Goal: Task Accomplishment & Management: Manage account settings

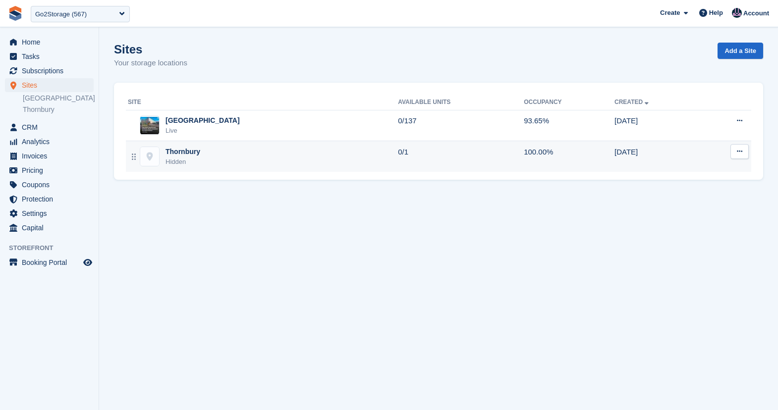
click at [196, 159] on div "Hidden" at bounding box center [182, 162] width 35 height 10
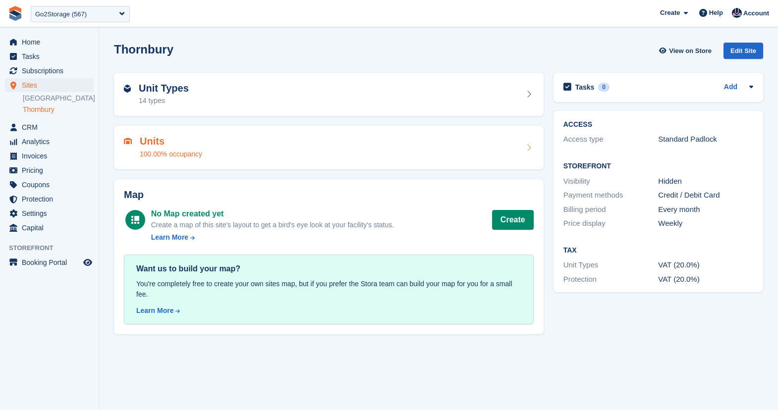
click at [186, 154] on div "100.00% occupancy" at bounding box center [171, 154] width 62 height 10
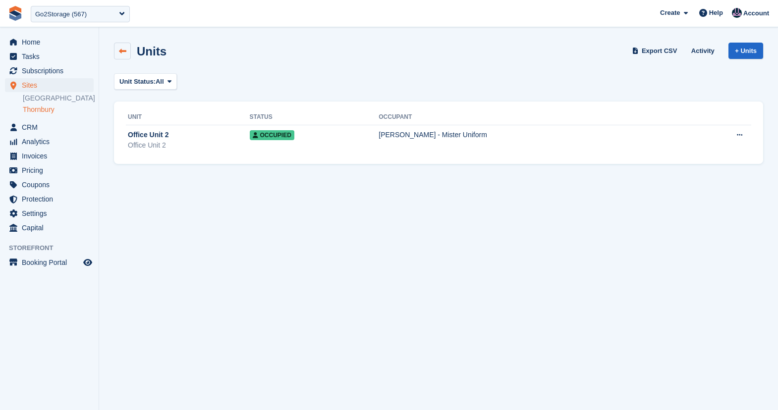
click at [122, 56] on link at bounding box center [122, 51] width 17 height 17
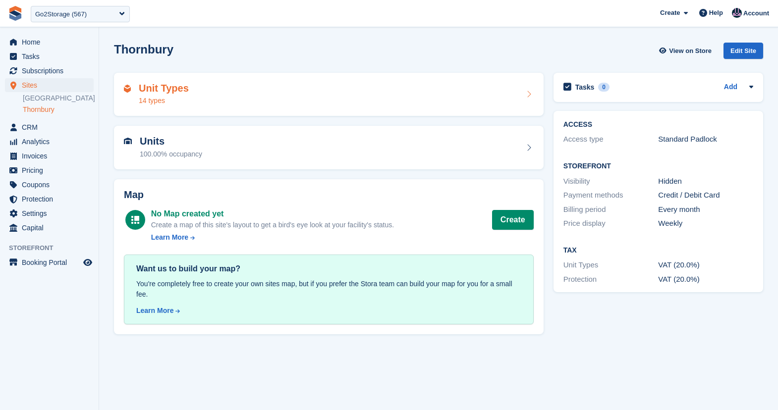
click at [165, 97] on div "14 types" at bounding box center [164, 101] width 50 height 10
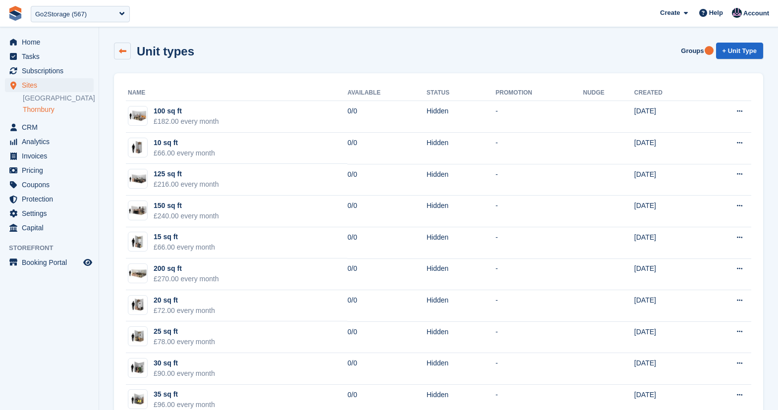
click at [124, 56] on link at bounding box center [122, 51] width 17 height 17
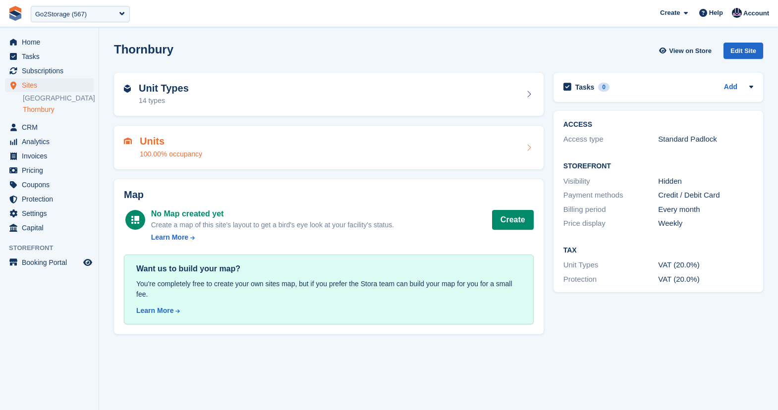
click at [217, 159] on div "Units 100.00% occupancy" at bounding box center [329, 148] width 410 height 24
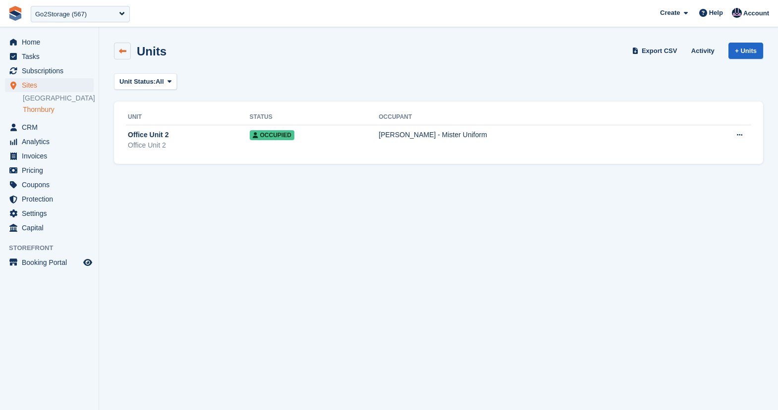
click at [127, 49] on link at bounding box center [122, 51] width 17 height 17
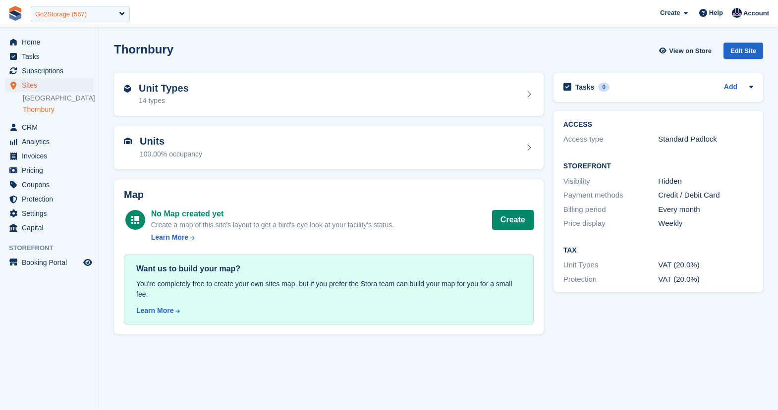
click at [82, 17] on div "Go2Storage (567)" at bounding box center [61, 14] width 52 height 10
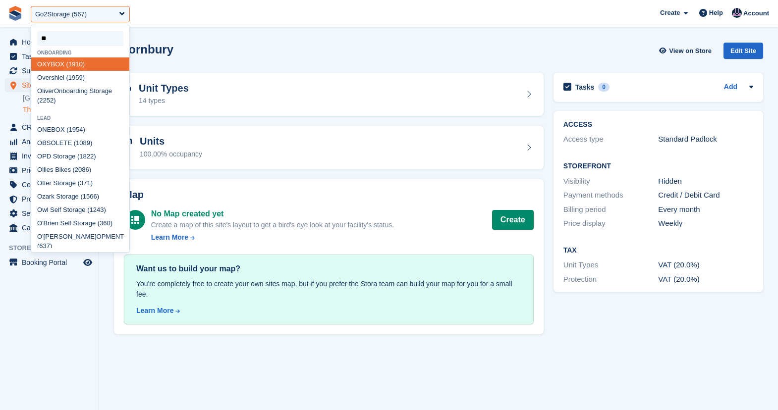
type input "***"
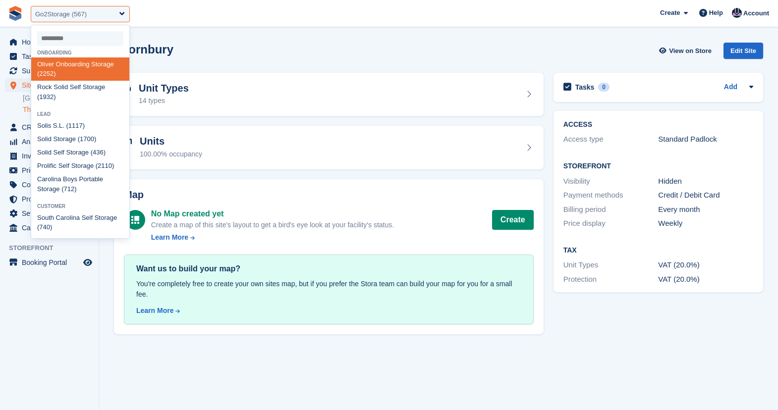
select select "****"
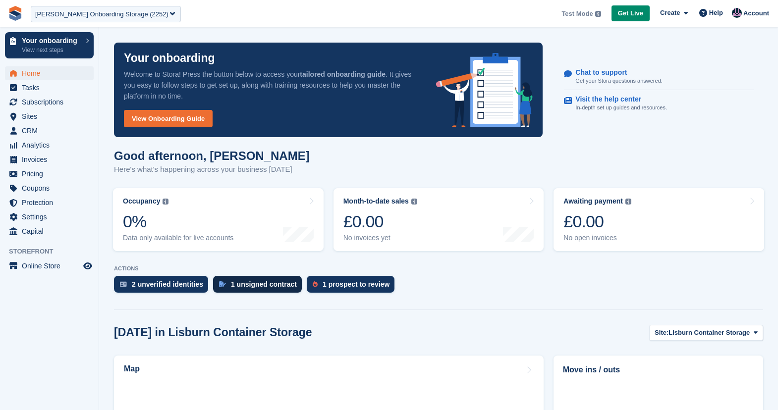
click at [242, 286] on div "1 unsigned contract" at bounding box center [264, 284] width 66 height 8
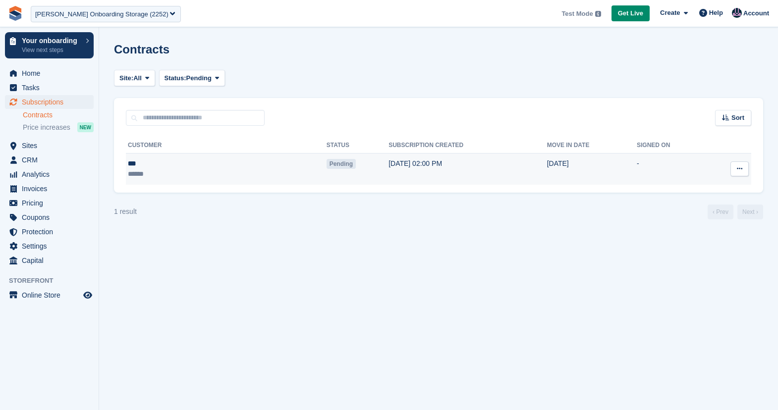
click at [326, 162] on td "Pending" at bounding box center [357, 169] width 62 height 31
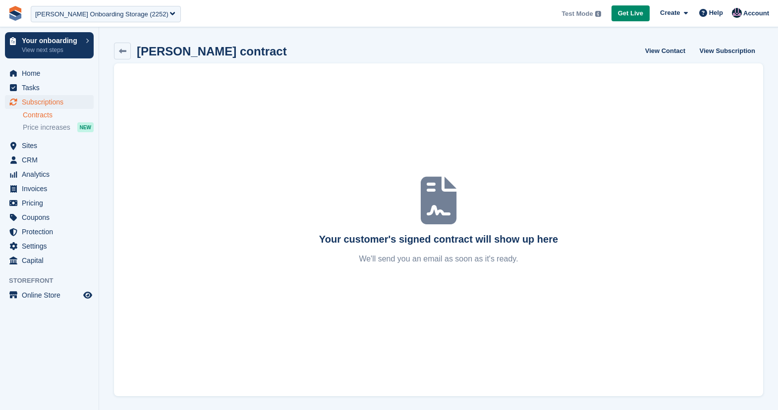
click at [395, 276] on div "Your customer's signed contract will show up here We'll send you an email as so…" at bounding box center [438, 229] width 649 height 333
click at [657, 60] on div "bob contract View Contact View Subscription Your customer's signed contract wil…" at bounding box center [438, 220] width 649 height 354
click at [666, 56] on link "View Contact" at bounding box center [665, 51] width 48 height 16
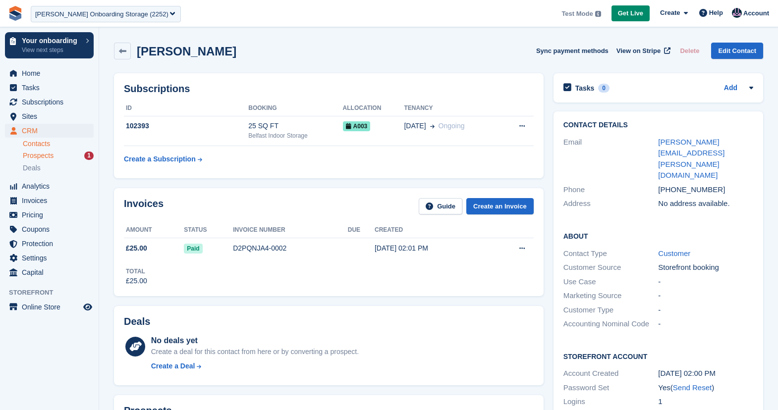
click at [36, 158] on span "Prospects" at bounding box center [38, 155] width 31 height 9
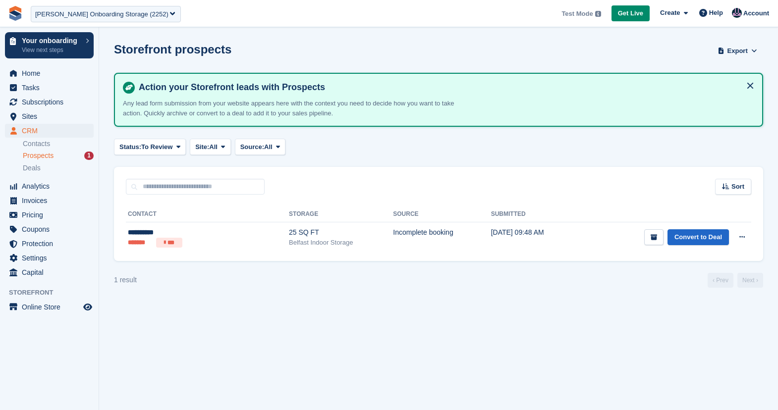
click at [51, 150] on ul "Contacts Prospects 1 Deals" at bounding box center [61, 156] width 76 height 36
click at [51, 146] on link "Contacts" at bounding box center [58, 143] width 71 height 9
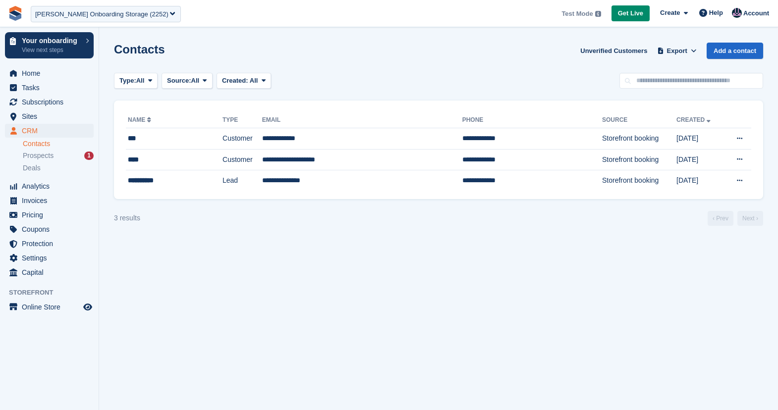
click at [165, 92] on section "Contacts Unverified Customers Export Export Contacts Export a CSV of all Contac…" at bounding box center [438, 205] width 679 height 410
click at [222, 141] on td "Customer" at bounding box center [242, 138] width 40 height 21
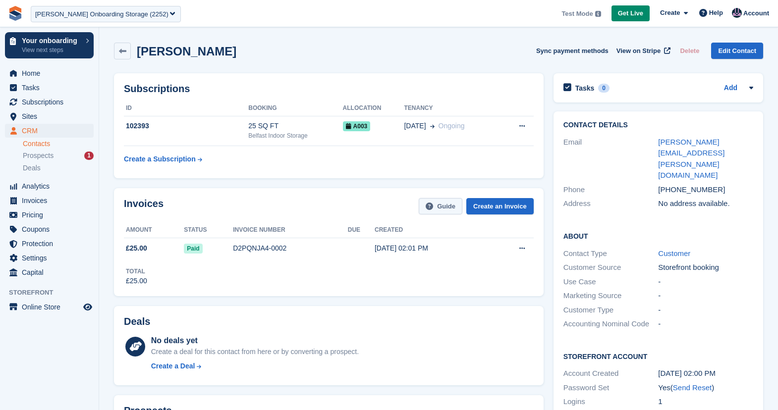
click at [427, 209] on icon at bounding box center [429, 206] width 7 height 7
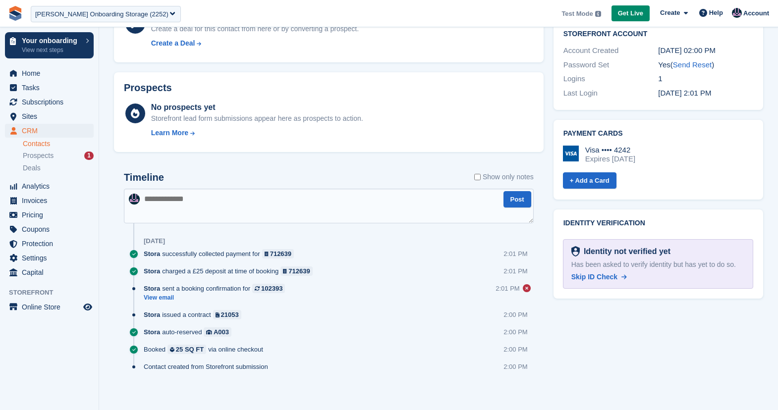
scroll to position [328, 0]
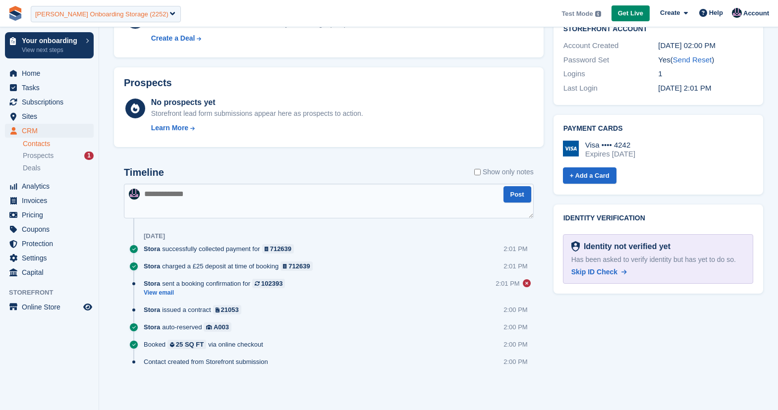
click at [107, 15] on div "[PERSON_NAME] Onboarding Storage (2252)" at bounding box center [101, 14] width 133 height 10
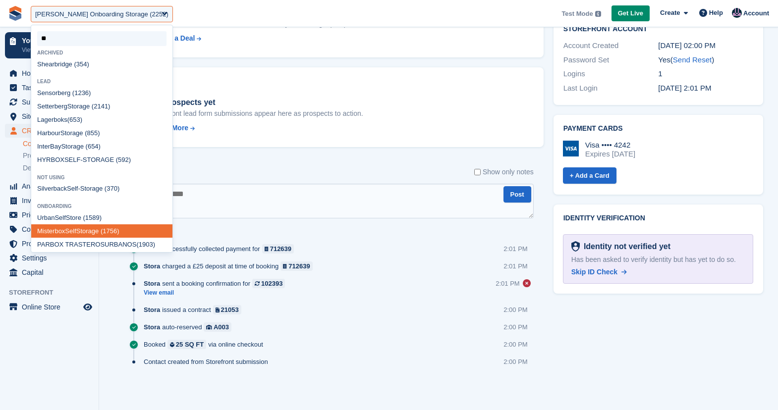
type input "*"
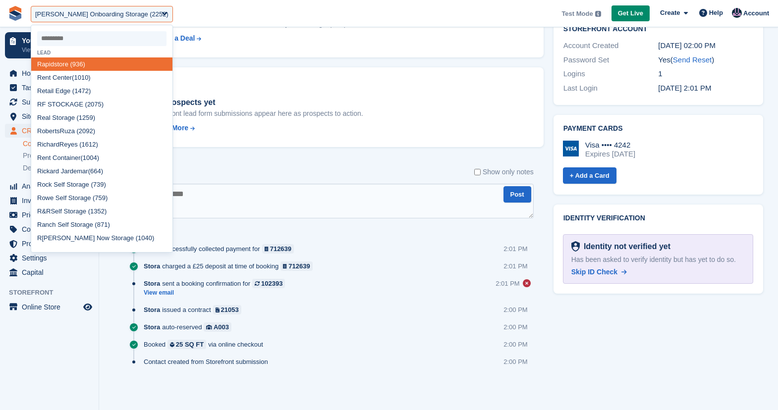
select select
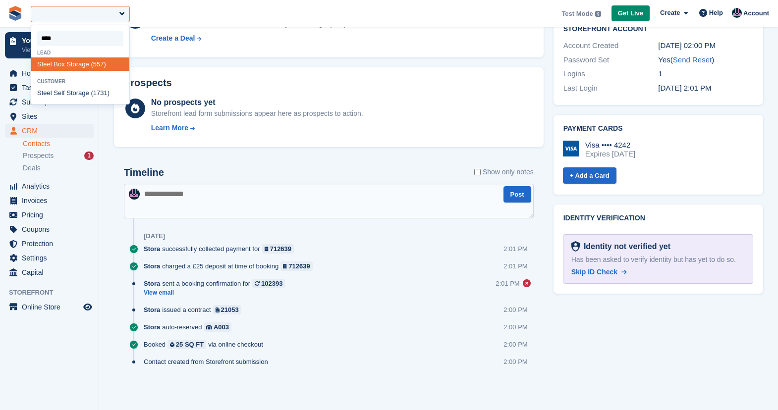
type input "*****"
select select "***"
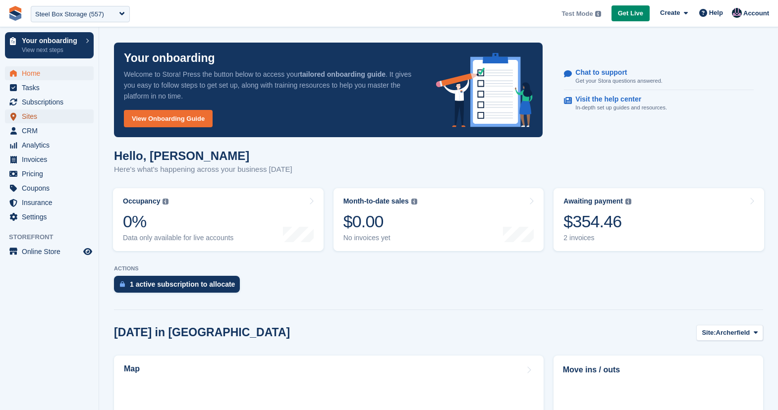
click at [27, 123] on span "Sites" at bounding box center [51, 116] width 59 height 14
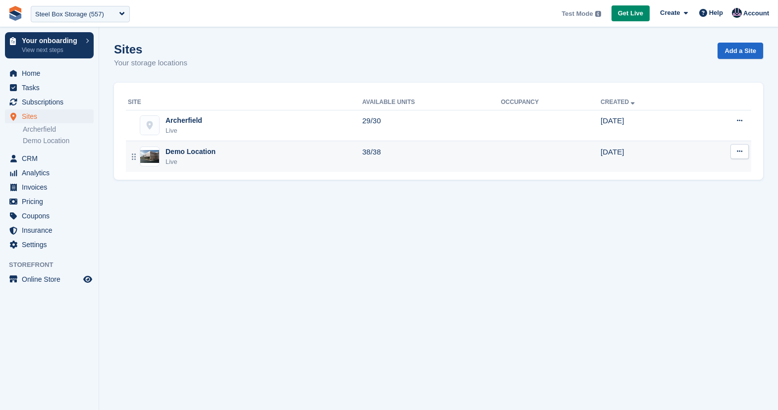
click at [192, 154] on div "Demo Location" at bounding box center [190, 152] width 50 height 10
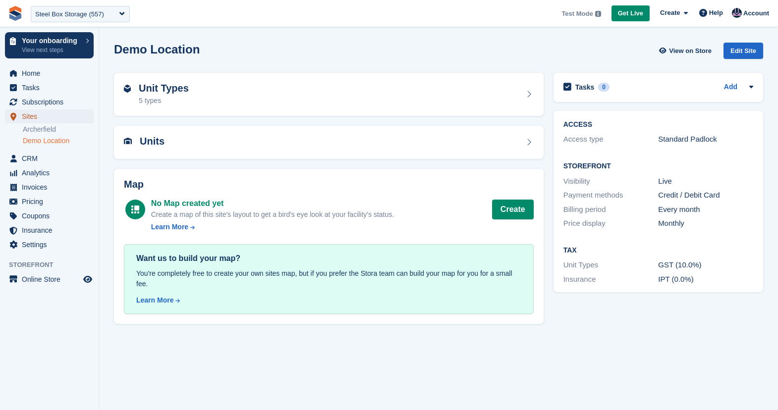
click at [43, 110] on span "Sites" at bounding box center [51, 116] width 59 height 14
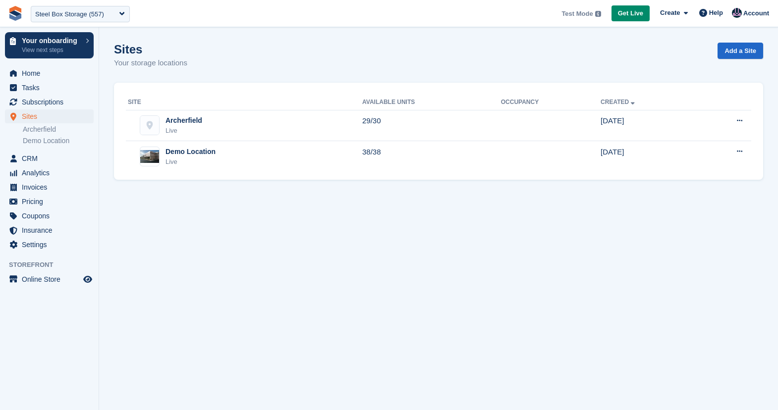
click at [103, 13] on div "Steel Box Storage (557)" at bounding box center [69, 14] width 69 height 10
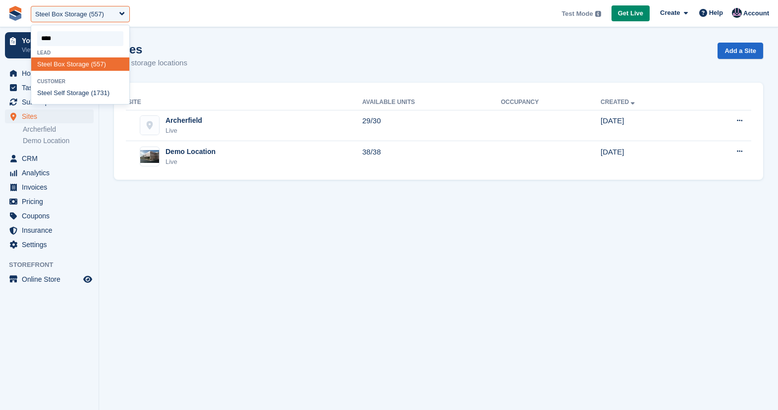
type input "*****"
click at [67, 95] on div "Steel Self Storage (1731)" at bounding box center [80, 93] width 98 height 13
select select "****"
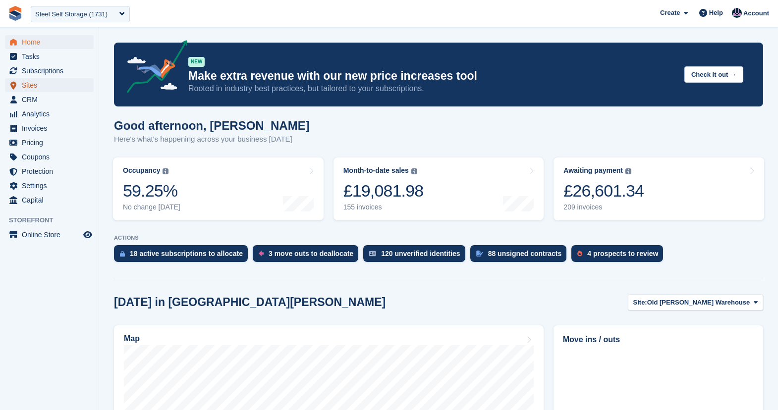
click at [28, 83] on span "Sites" at bounding box center [51, 85] width 59 height 14
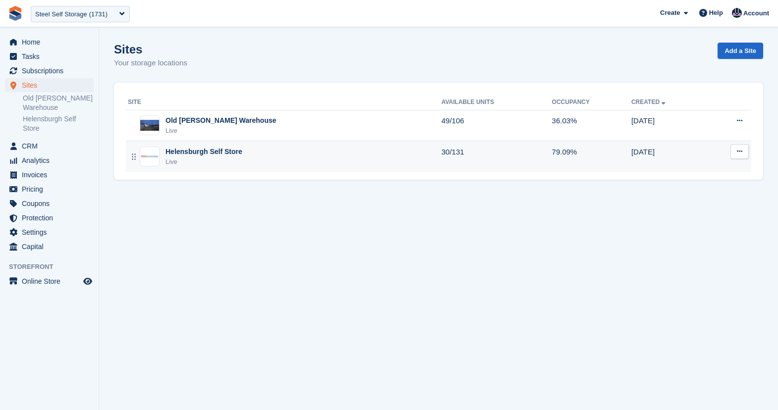
click at [193, 163] on div "Live" at bounding box center [203, 162] width 77 height 10
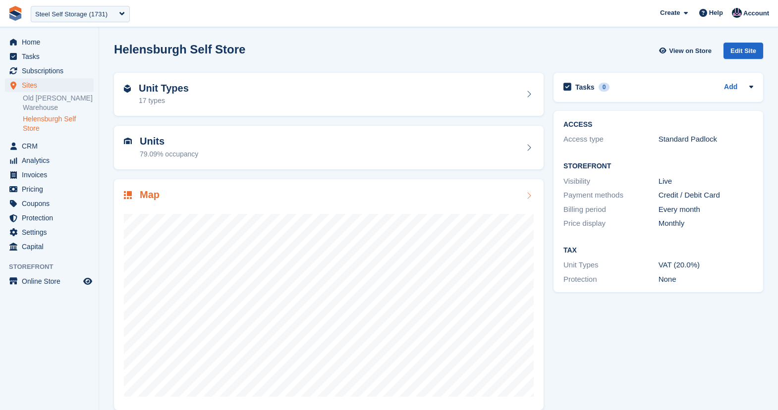
click at [465, 199] on div "Map" at bounding box center [329, 195] width 410 height 13
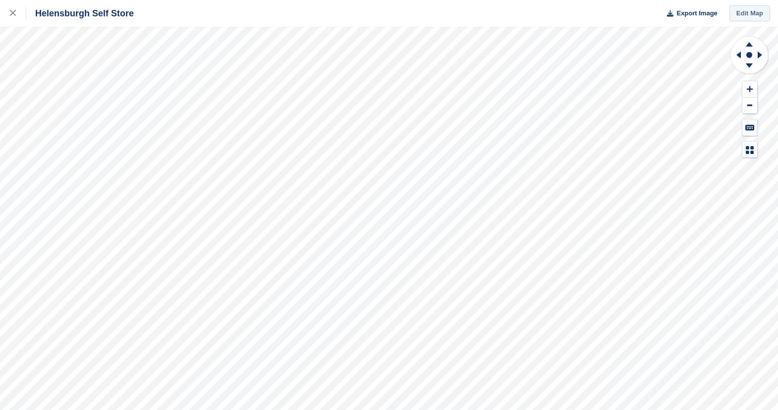
click at [761, 12] on link "Edit Map" at bounding box center [749, 13] width 41 height 16
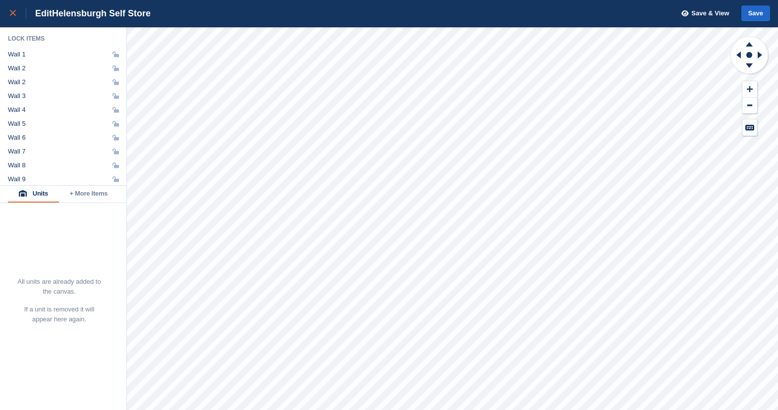
click at [12, 16] on div at bounding box center [18, 13] width 16 height 12
